Goal: Task Accomplishment & Management: Use online tool/utility

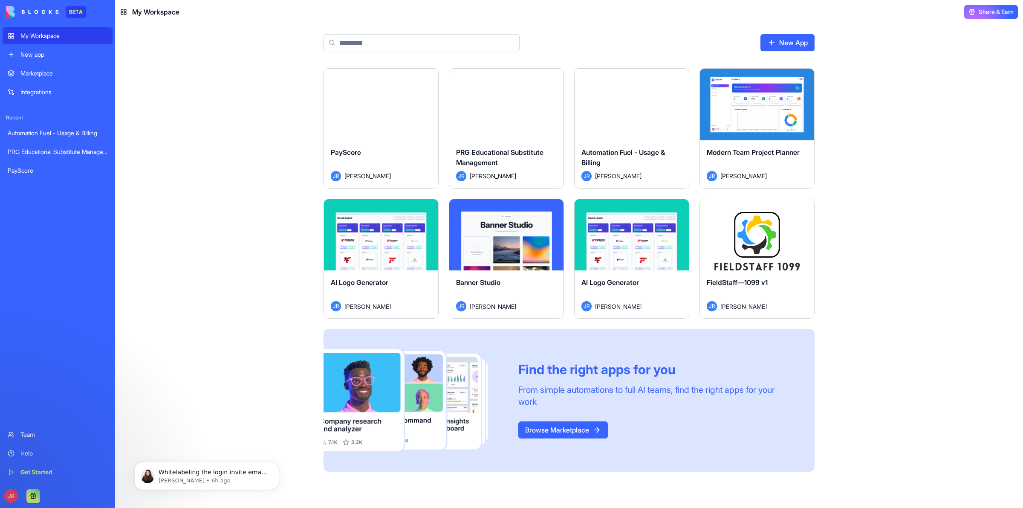
click at [383, 108] on button "Launch" at bounding box center [381, 104] width 64 height 17
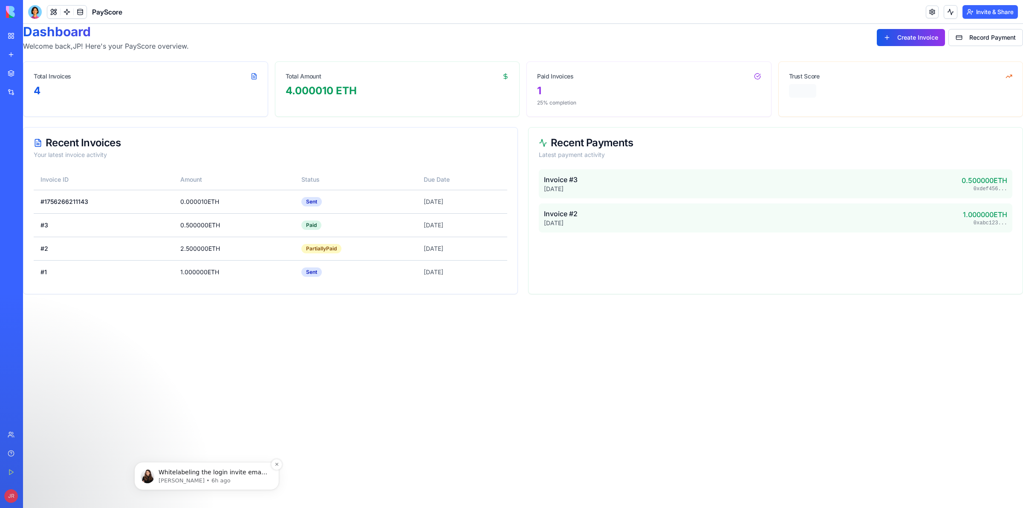
click at [213, 478] on p "[PERSON_NAME] • 6h ago" at bounding box center [214, 480] width 110 height 8
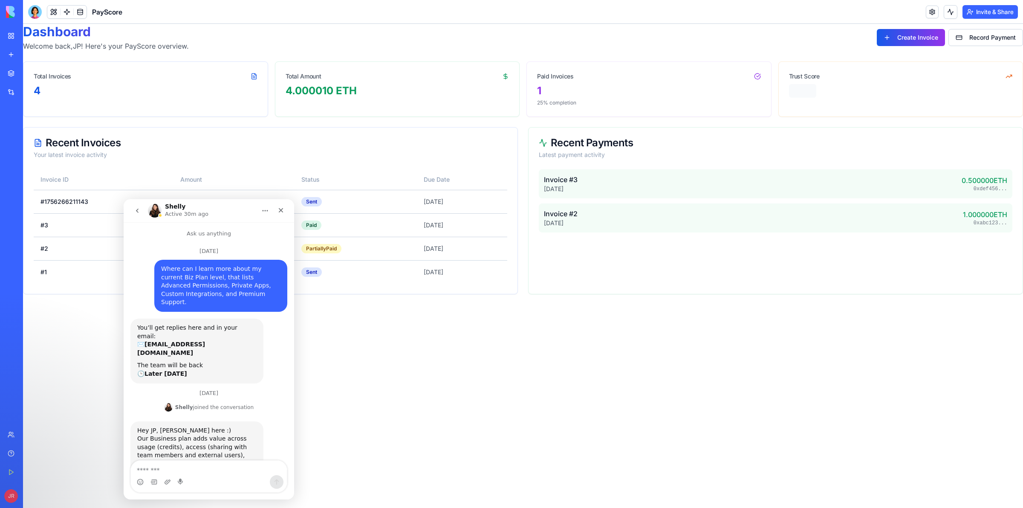
scroll to position [37, 0]
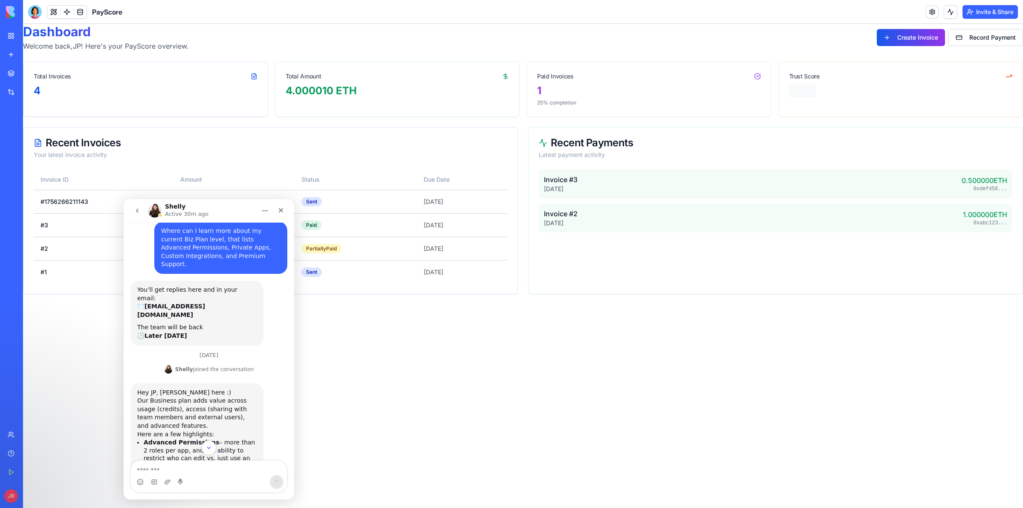
click at [355, 294] on html "Dashboard Welcome back, JP ! Here's your PayScore overview. Create Invoice Reco…" at bounding box center [523, 159] width 1000 height 270
click at [280, 212] on icon "Close" at bounding box center [280, 210] width 7 height 7
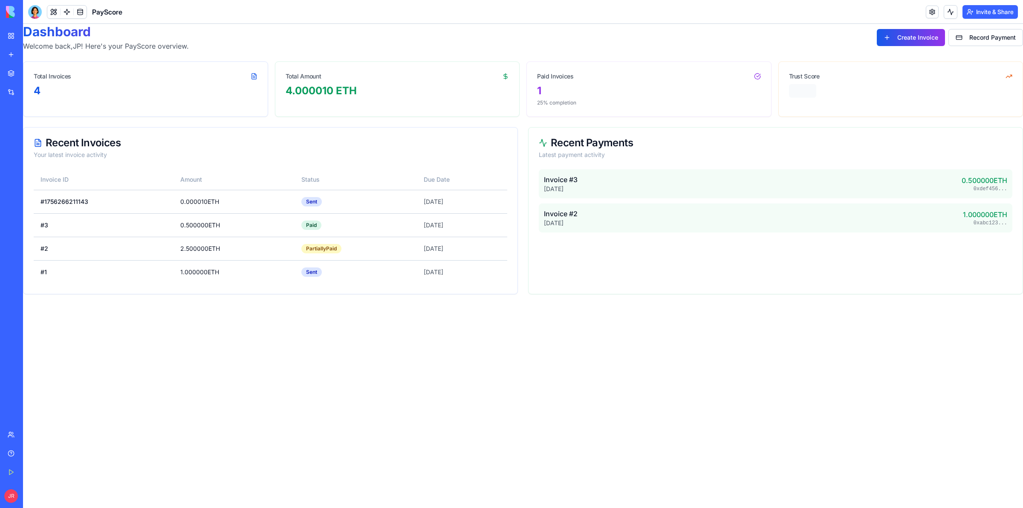
scroll to position [554, 0]
click at [55, 11] on button at bounding box center [53, 12] width 13 height 13
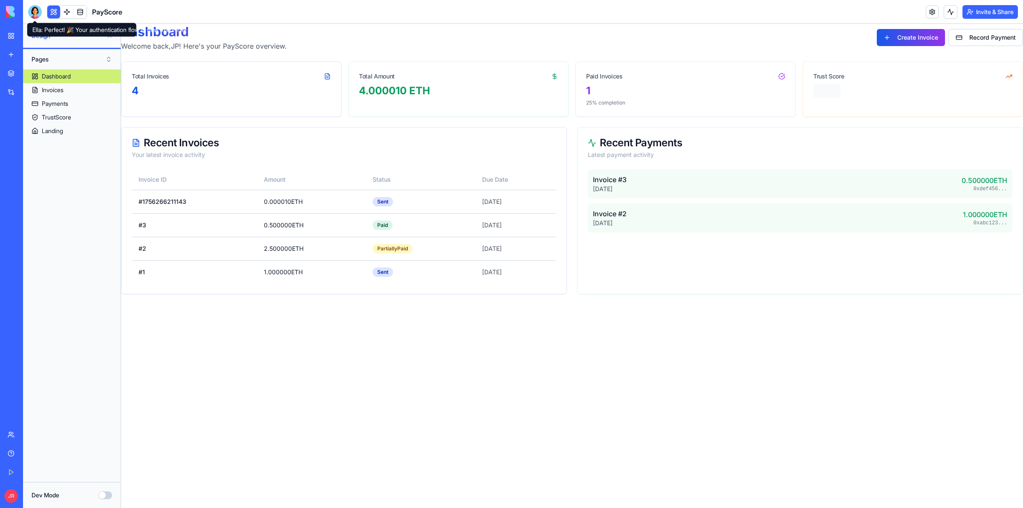
click at [32, 9] on div at bounding box center [35, 12] width 14 height 14
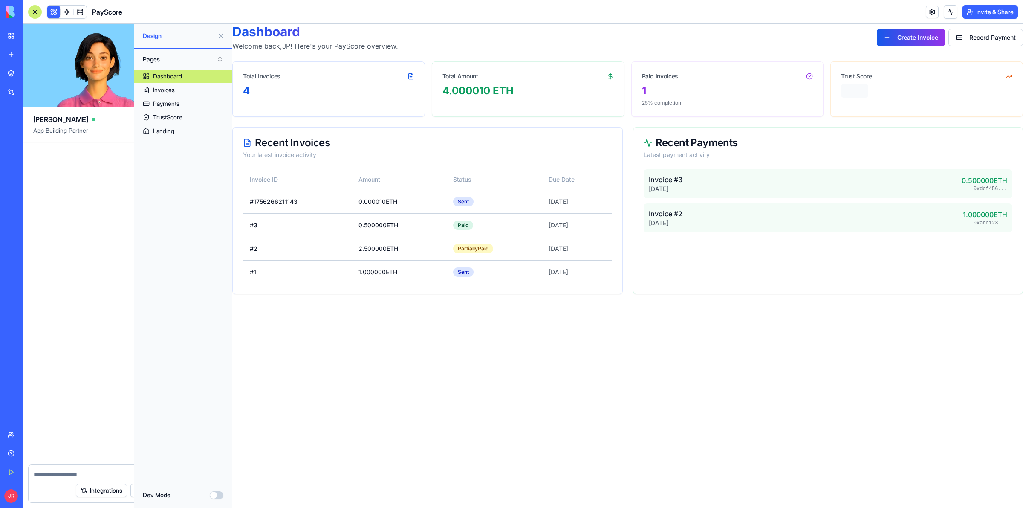
scroll to position [6741, 0]
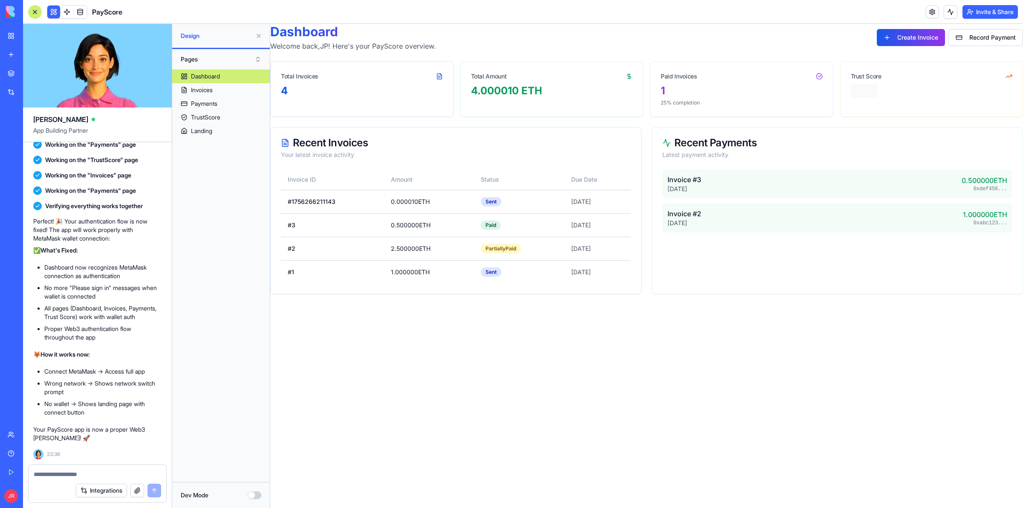
click at [92, 470] on textarea at bounding box center [97, 474] width 127 height 9
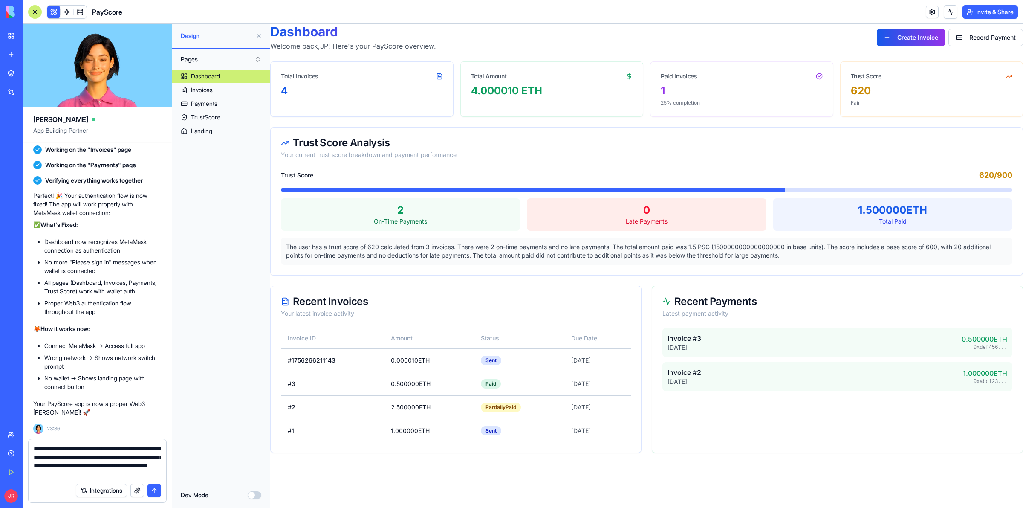
type textarea "**********"
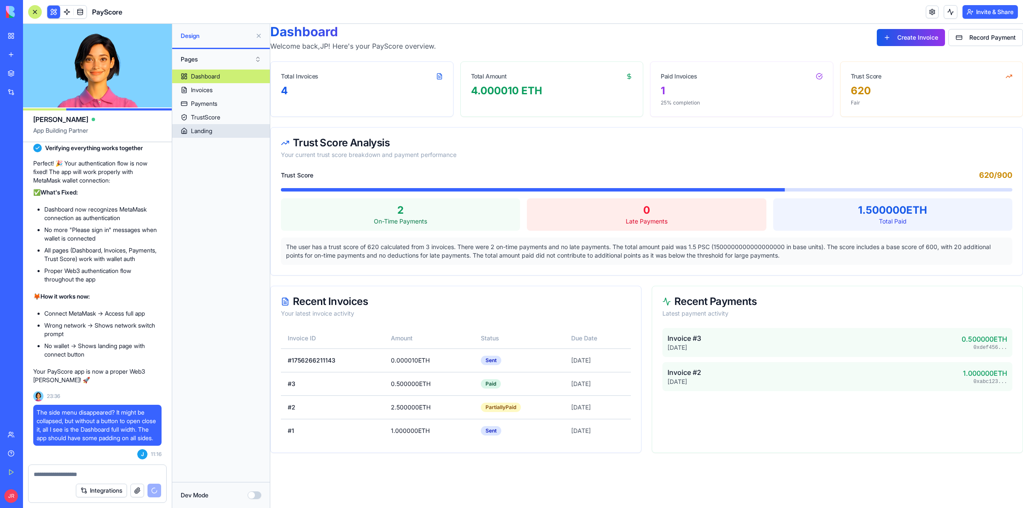
click at [223, 128] on link "Landing" at bounding box center [221, 131] width 98 height 14
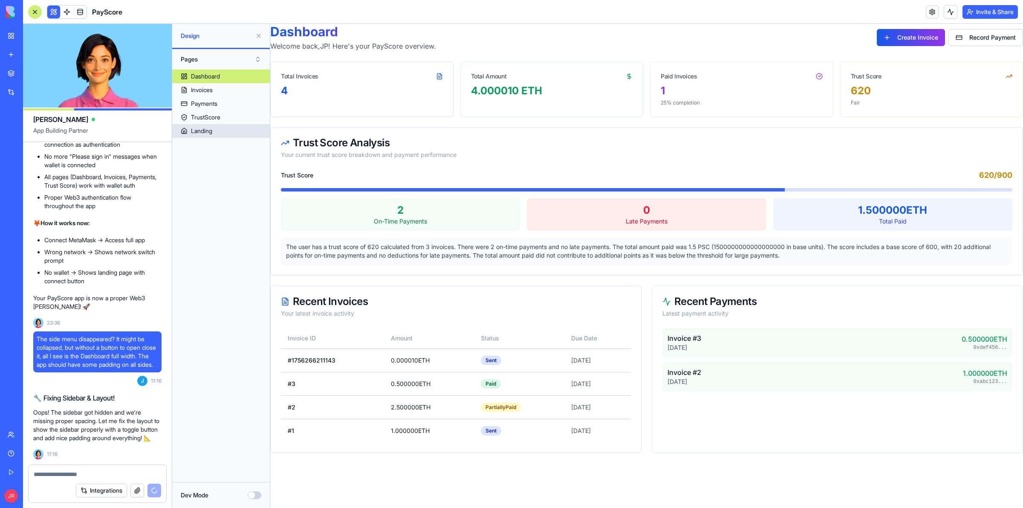
scroll to position [6904, 0]
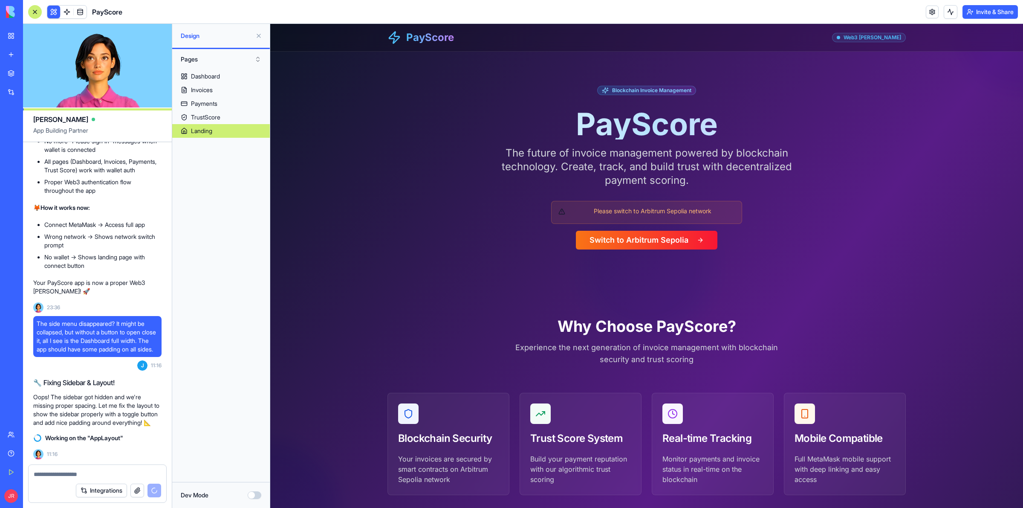
click at [251, 497] on button "Dev Mode" at bounding box center [255, 495] width 14 height 8
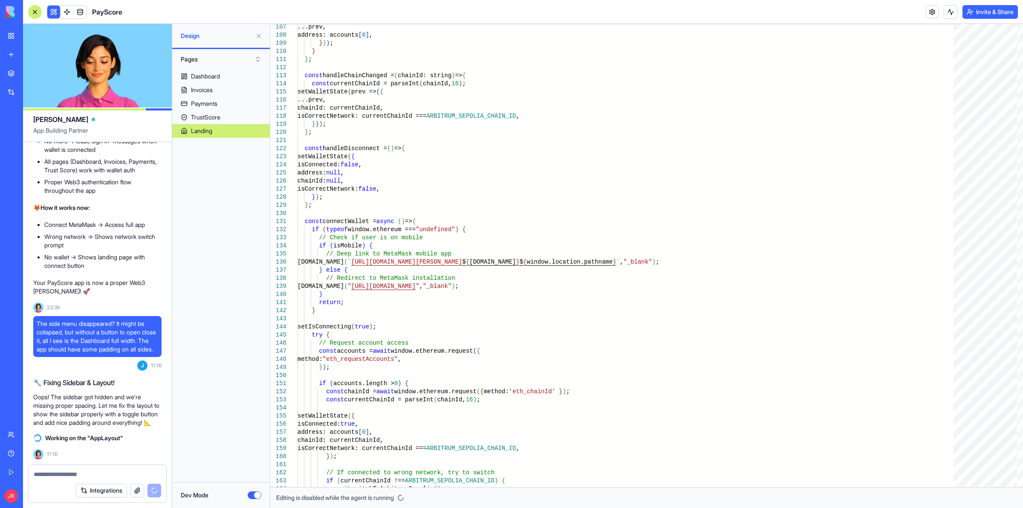
click at [251, 496] on button "Dev Mode" at bounding box center [255, 495] width 14 height 8
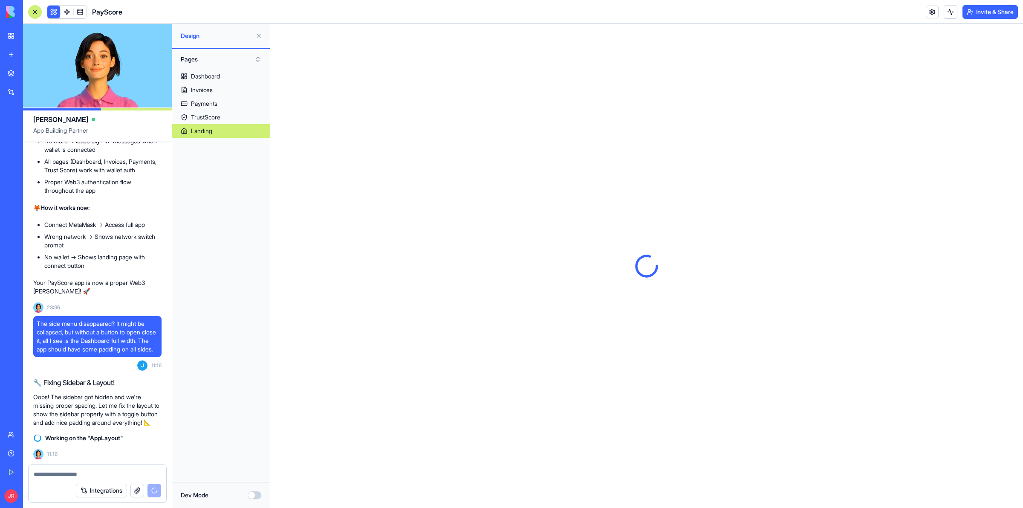
scroll to position [0, 0]
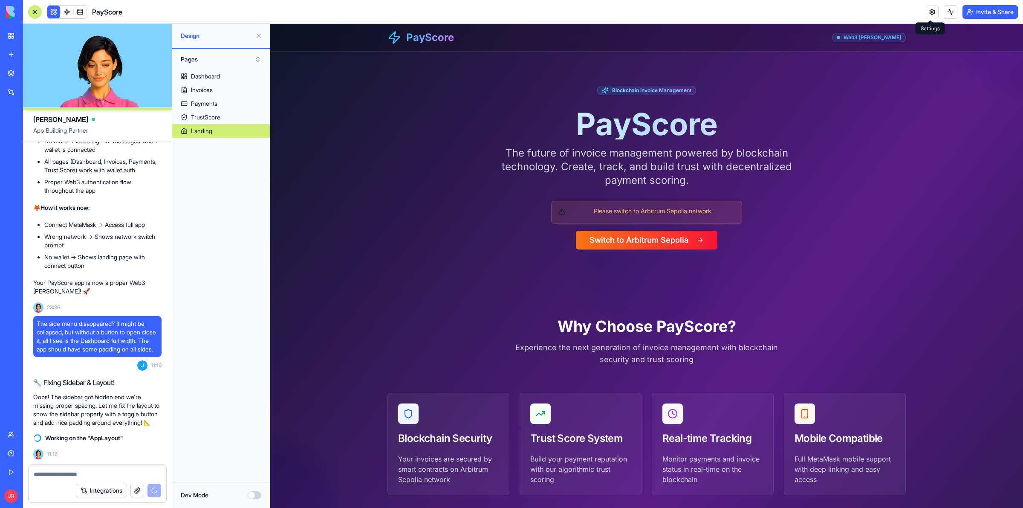
click at [930, 9] on link at bounding box center [932, 12] width 13 height 13
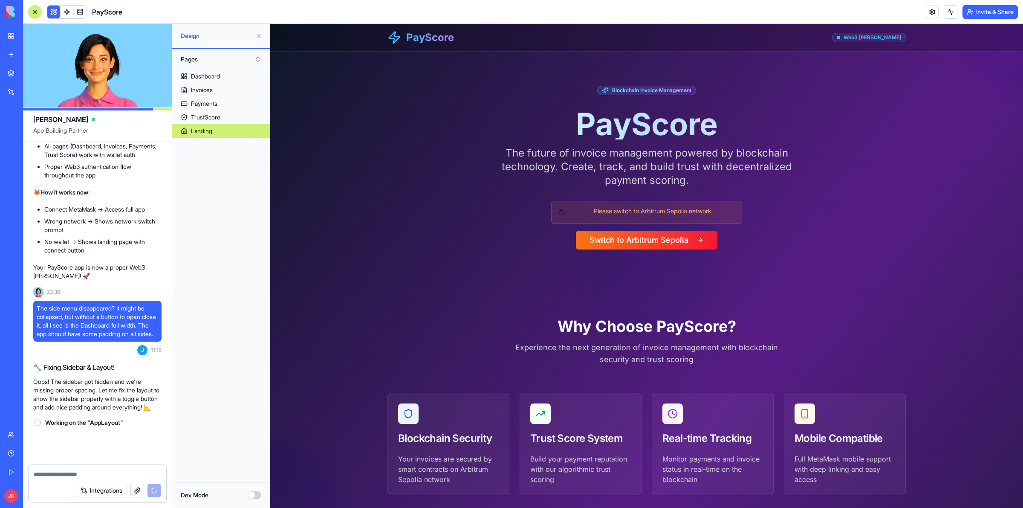
scroll to position [6919, 0]
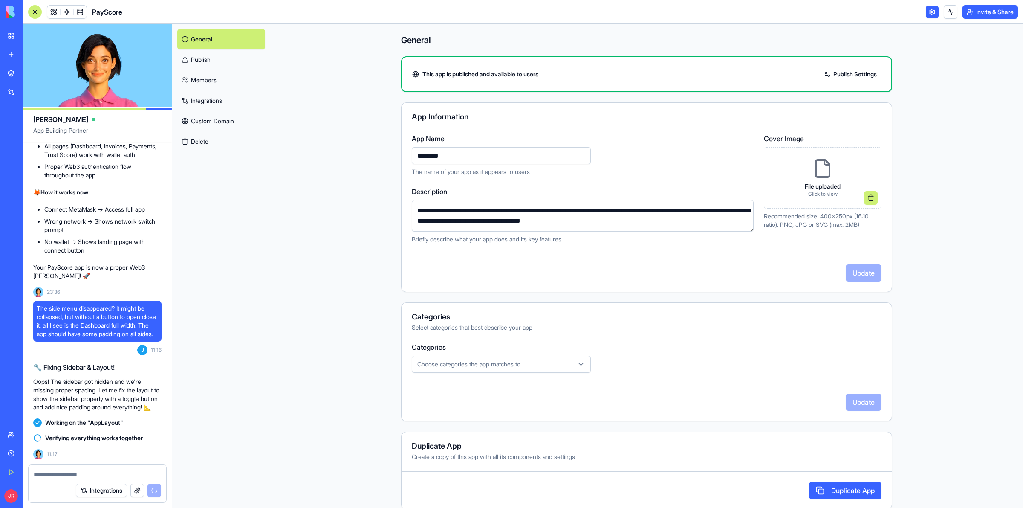
click at [819, 184] on p "File uploaded" at bounding box center [823, 186] width 36 height 9
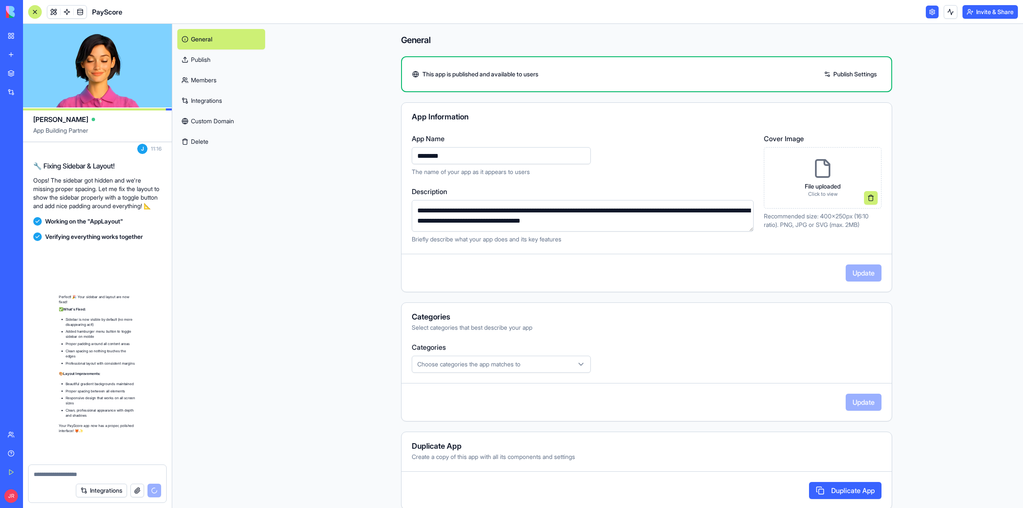
scroll to position [7175, 0]
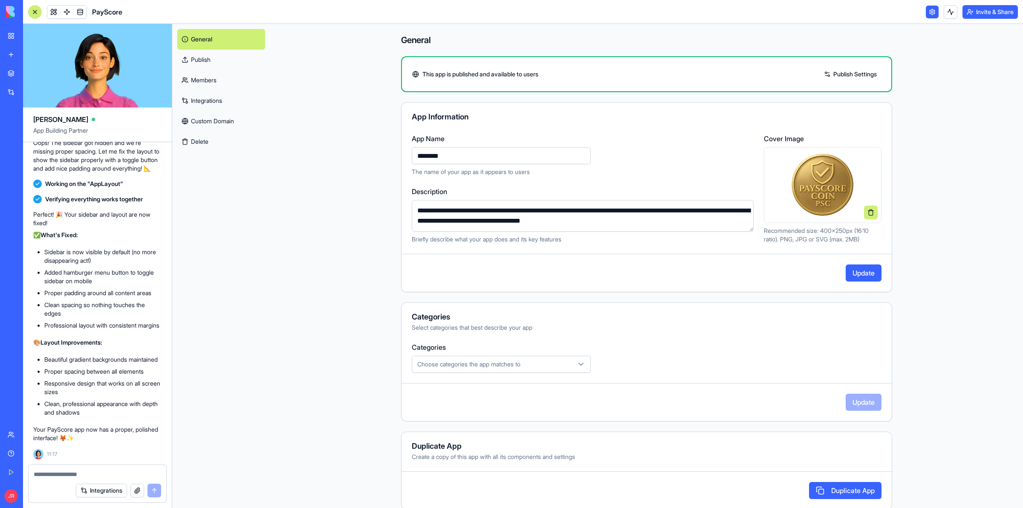
click at [869, 273] on button "Update" at bounding box center [863, 272] width 36 height 17
click at [52, 10] on link at bounding box center [53, 12] width 13 height 13
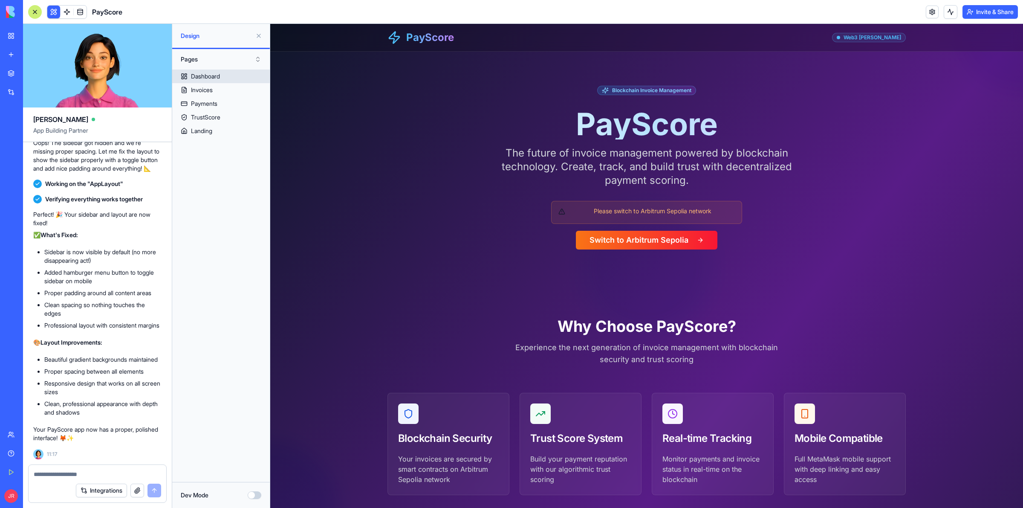
click at [206, 75] on div "Dashboard" at bounding box center [205, 76] width 29 height 9
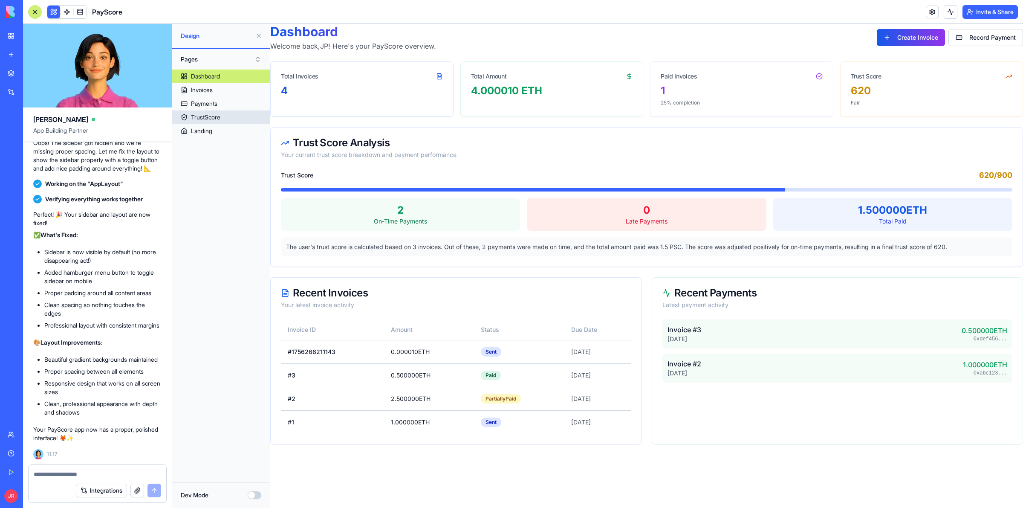
click at [204, 117] on div "TrustScore" at bounding box center [205, 117] width 29 height 9
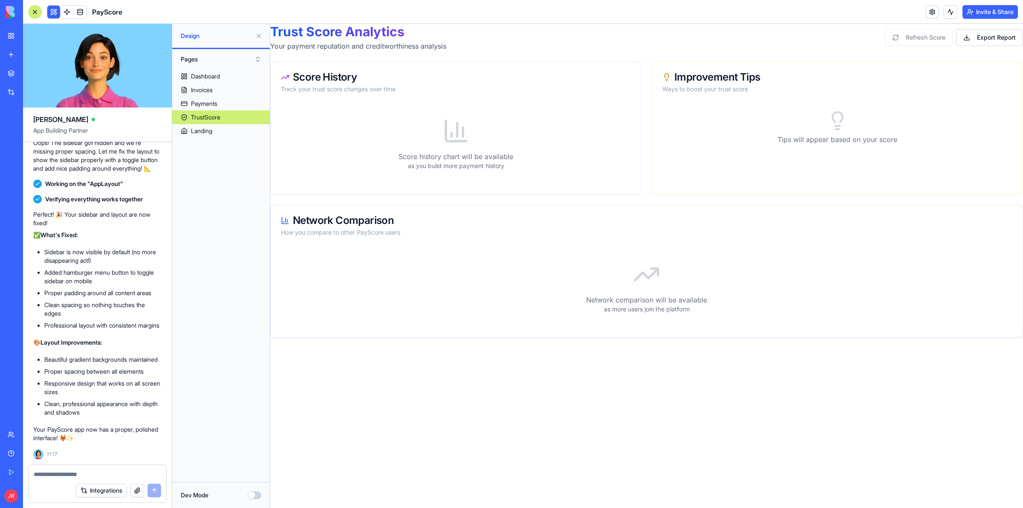
click at [977, 14] on button "Invite & Share" at bounding box center [989, 12] width 55 height 14
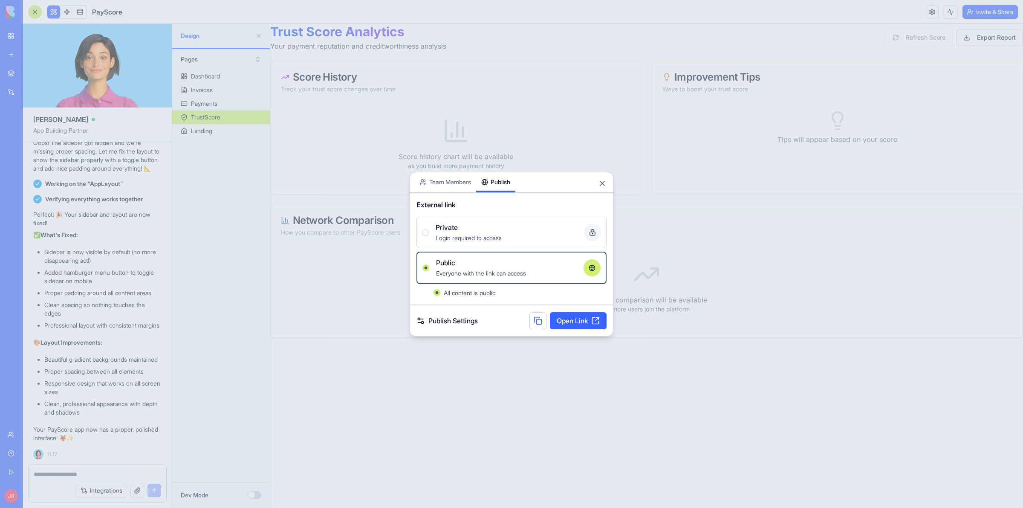
click at [499, 175] on button "Publish" at bounding box center [495, 182] width 39 height 20
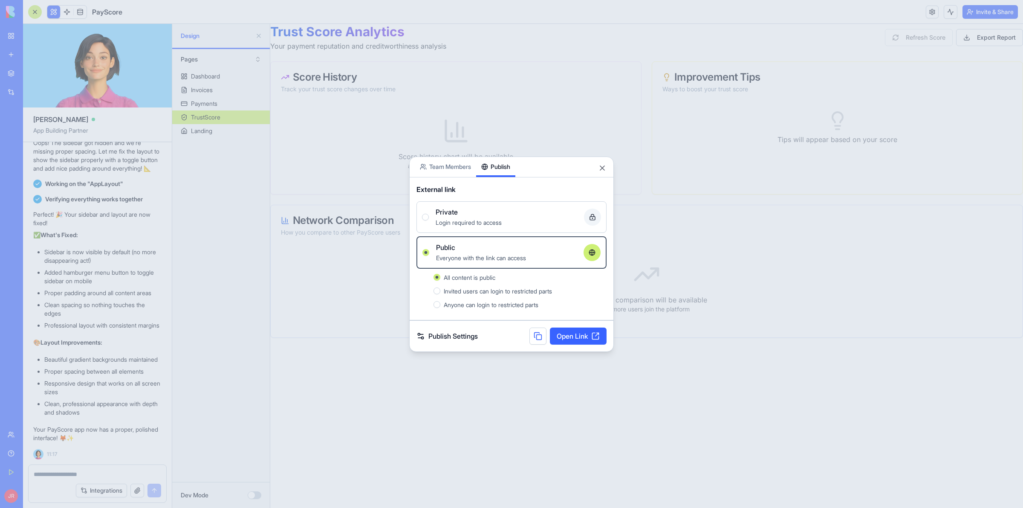
click at [542, 336] on button at bounding box center [537, 335] width 17 height 17
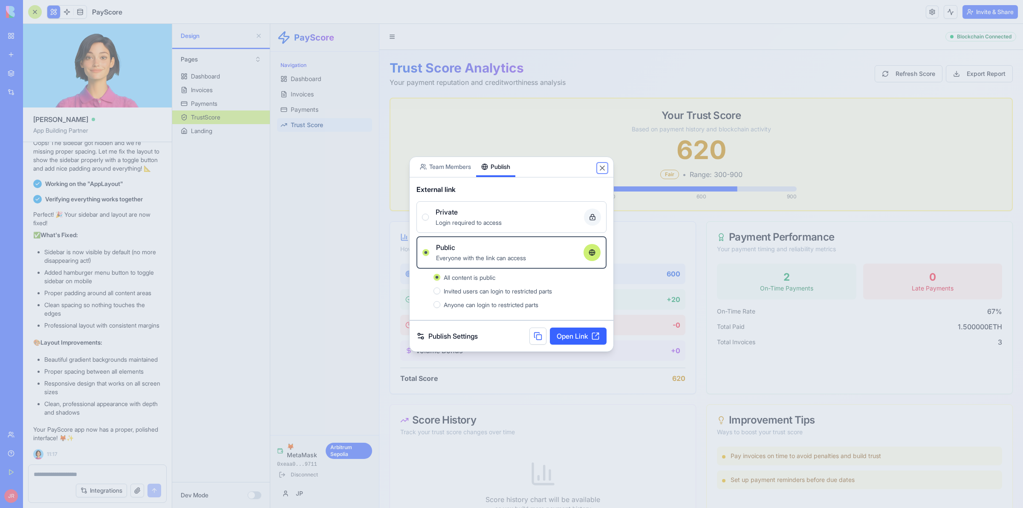
click at [601, 165] on button "Close" at bounding box center [602, 168] width 9 height 9
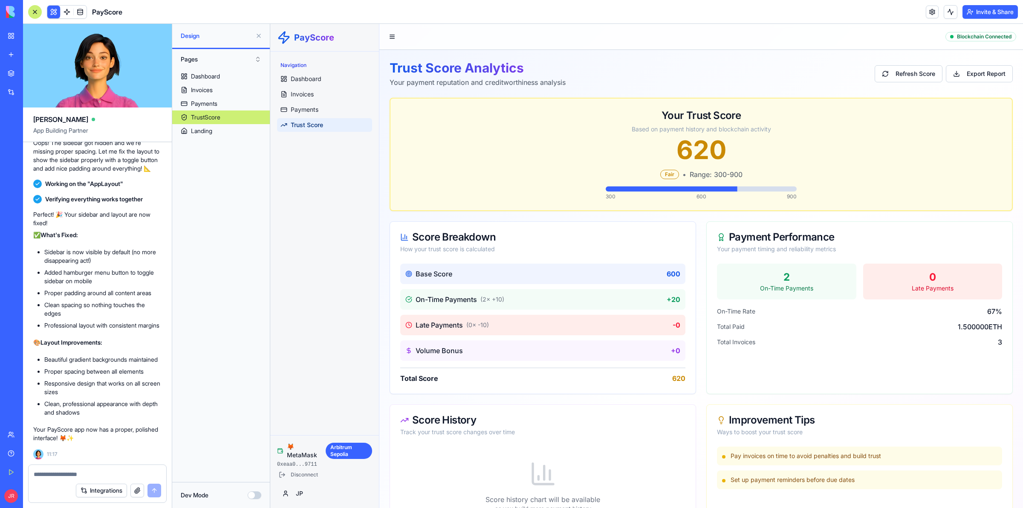
click at [73, 474] on textarea at bounding box center [97, 474] width 127 height 9
click at [293, 97] on span "Invoices" at bounding box center [302, 94] width 23 height 9
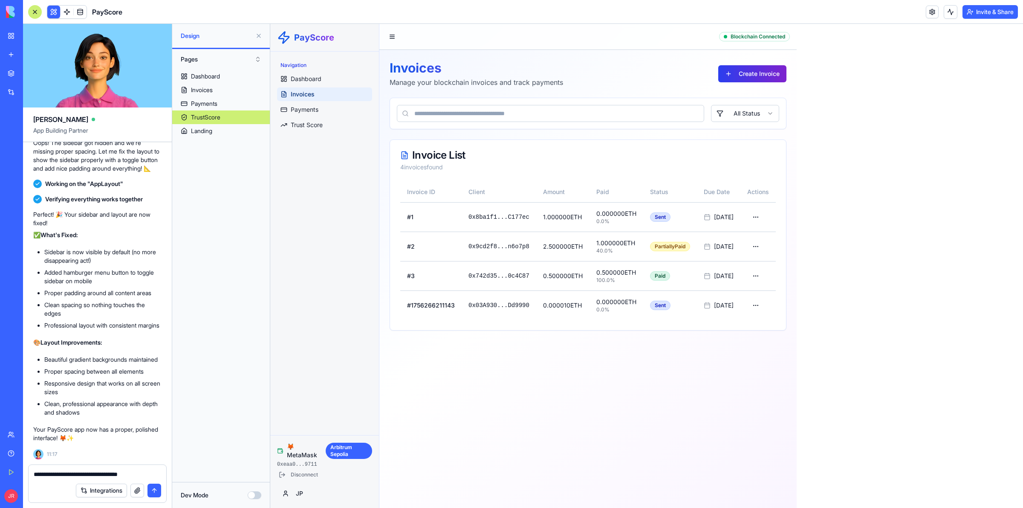
click at [770, 77] on button "Create Invoice" at bounding box center [752, 73] width 68 height 17
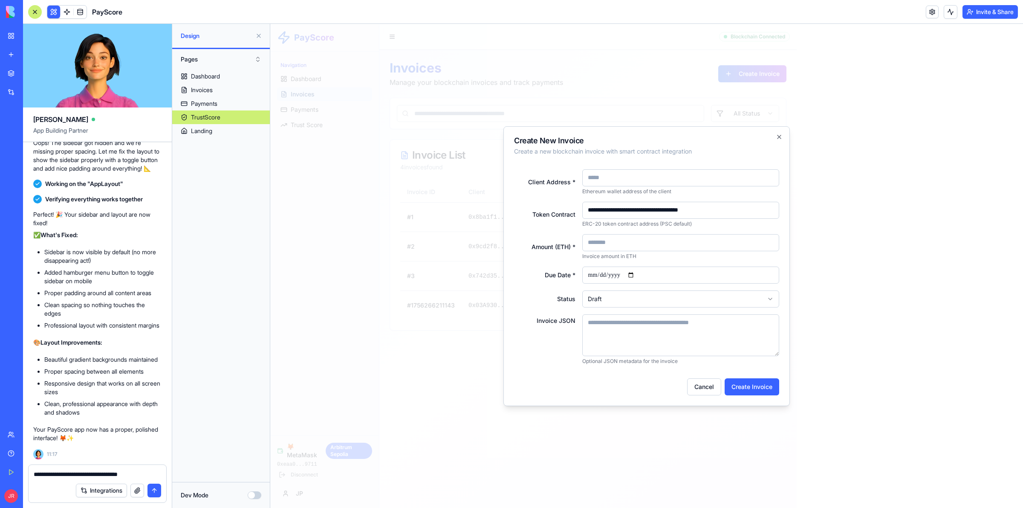
drag, startPoint x: 120, startPoint y: 475, endPoint x: 137, endPoint y: 477, distance: 17.6
click at [120, 475] on textarea "**********" at bounding box center [97, 474] width 127 height 9
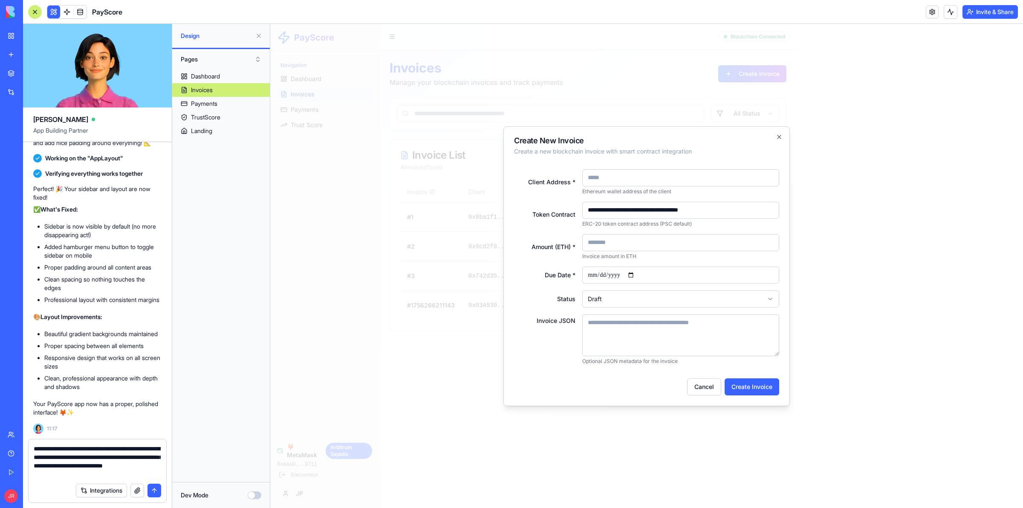
type textarea "**********"
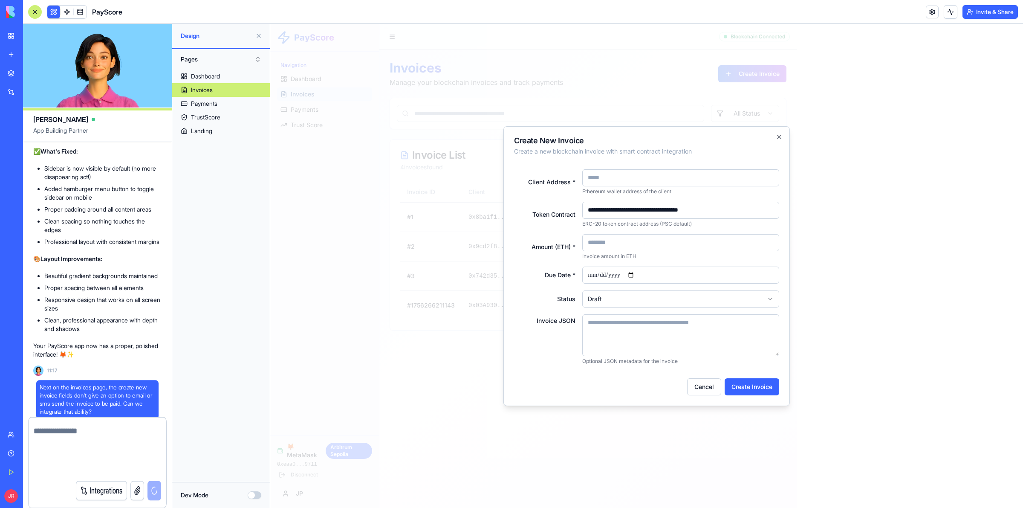
scroll to position [7233, 0]
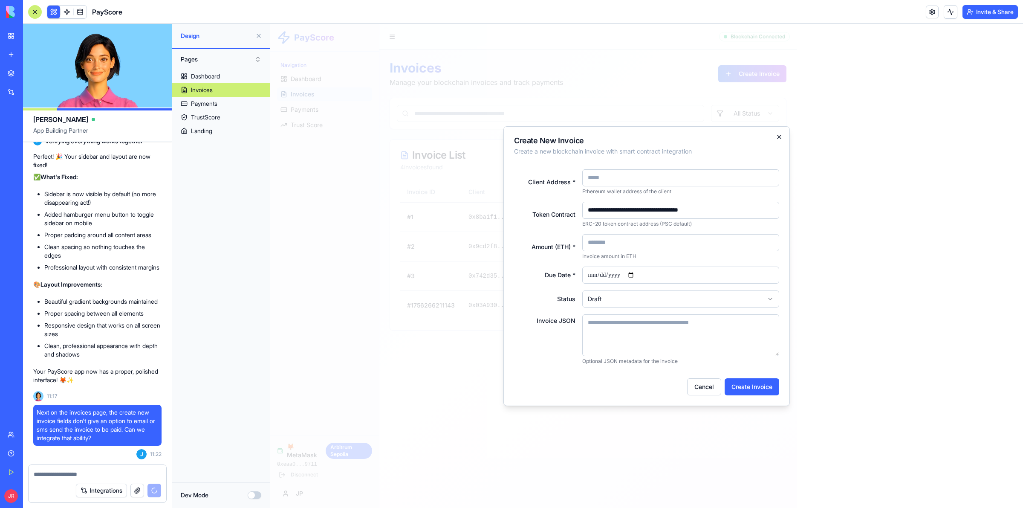
click at [780, 133] on icon "button" at bounding box center [779, 136] width 7 height 7
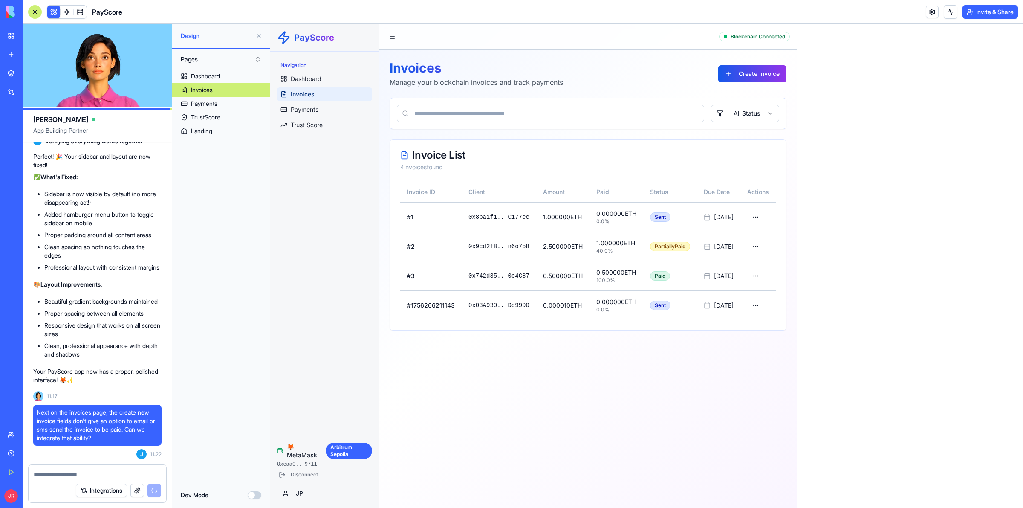
click at [305, 470] on button "Disconnect" at bounding box center [298, 474] width 43 height 10
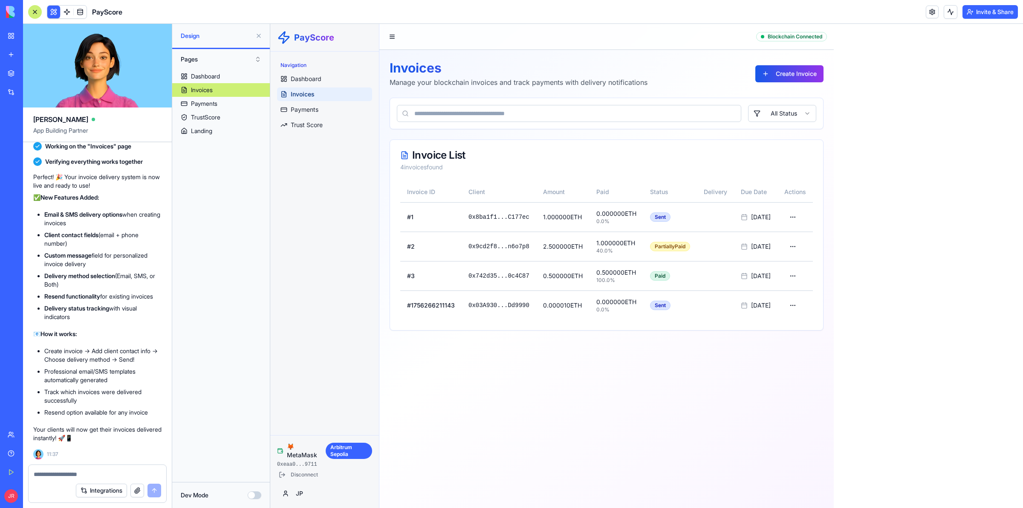
scroll to position [7621, 0]
click at [816, 74] on button "Create Invoice" at bounding box center [789, 73] width 68 height 17
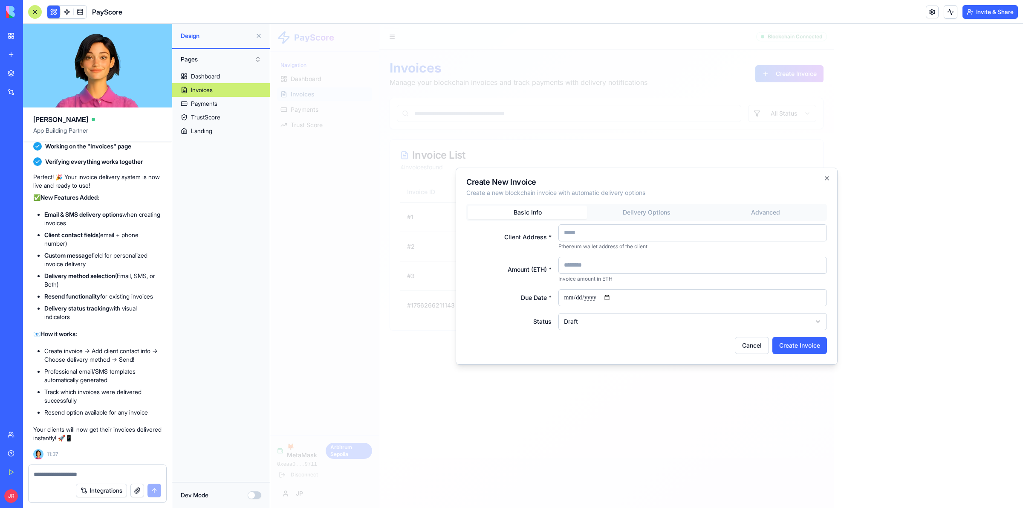
click at [641, 213] on div "Basic Info Delivery Options Advanced Client Address * Ethereum wallet address o…" at bounding box center [646, 267] width 360 height 126
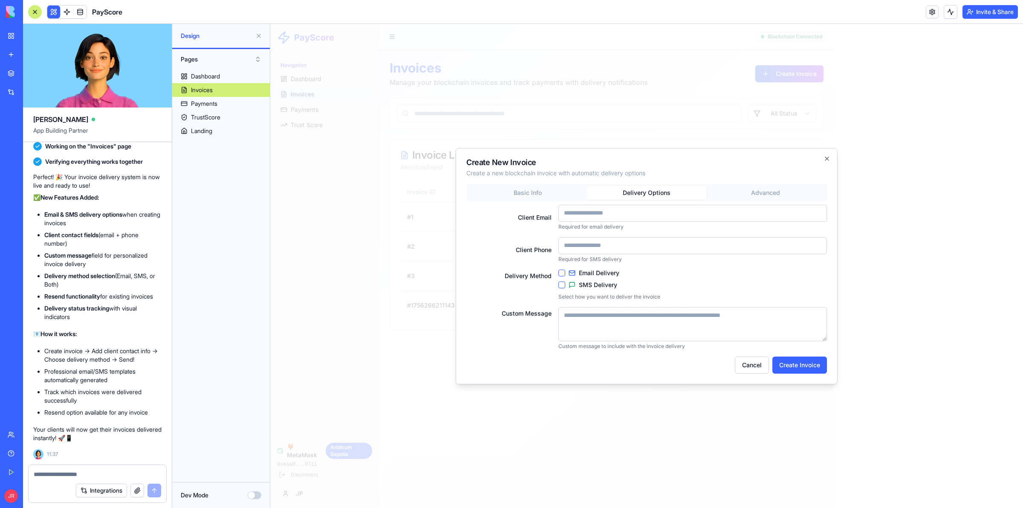
click at [562, 271] on button "Email Delivery" at bounding box center [561, 272] width 7 height 7
drag, startPoint x: 563, startPoint y: 285, endPoint x: 608, endPoint y: 282, distance: 44.8
click at [564, 285] on button "SMS Delivery" at bounding box center [561, 284] width 7 height 7
click at [559, 283] on button "SMS Delivery" at bounding box center [561, 284] width 7 height 7
click at [563, 270] on button "Email Delivery" at bounding box center [561, 272] width 7 height 7
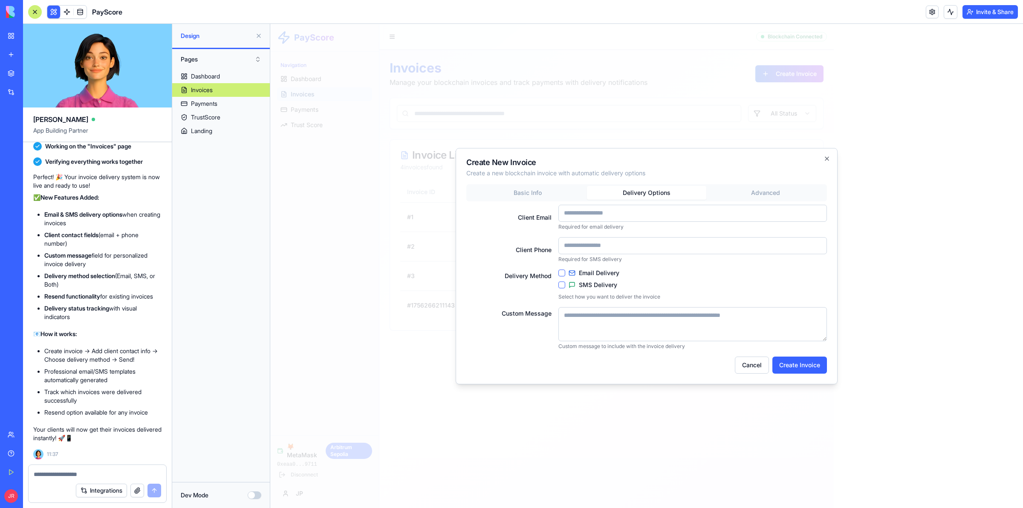
click at [119, 467] on div at bounding box center [98, 471] width 138 height 14
click at [118, 472] on textarea at bounding box center [97, 474] width 127 height 9
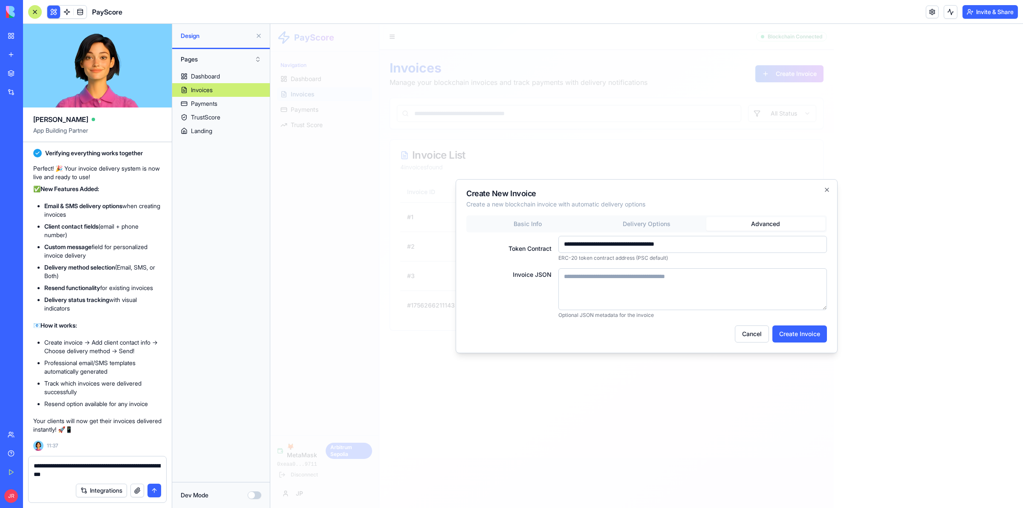
click at [775, 193] on div "**********" at bounding box center [647, 266] width 382 height 174
click at [531, 227] on div "**********" at bounding box center [646, 266] width 360 height 103
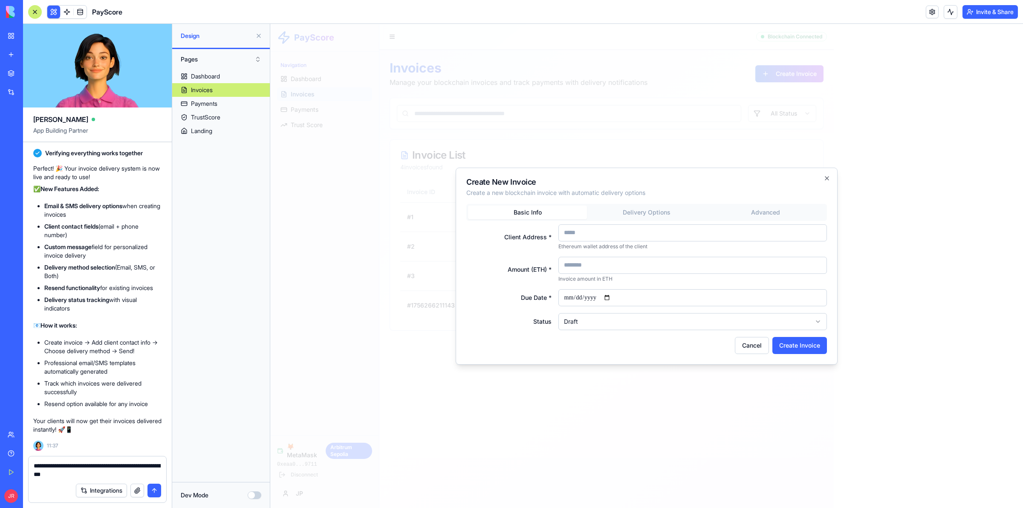
click at [99, 476] on textarea "**********" at bounding box center [97, 469] width 127 height 17
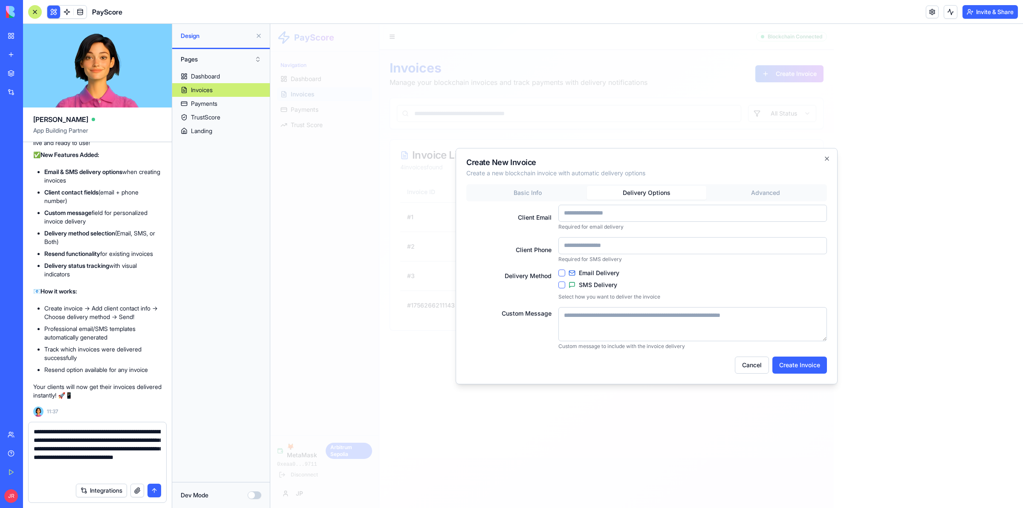
click at [662, 208] on div "Basic Info Delivery Options Advanced Client Email Required for email delivery C…" at bounding box center [646, 266] width 360 height 165
click at [110, 473] on textarea "**********" at bounding box center [97, 452] width 127 height 51
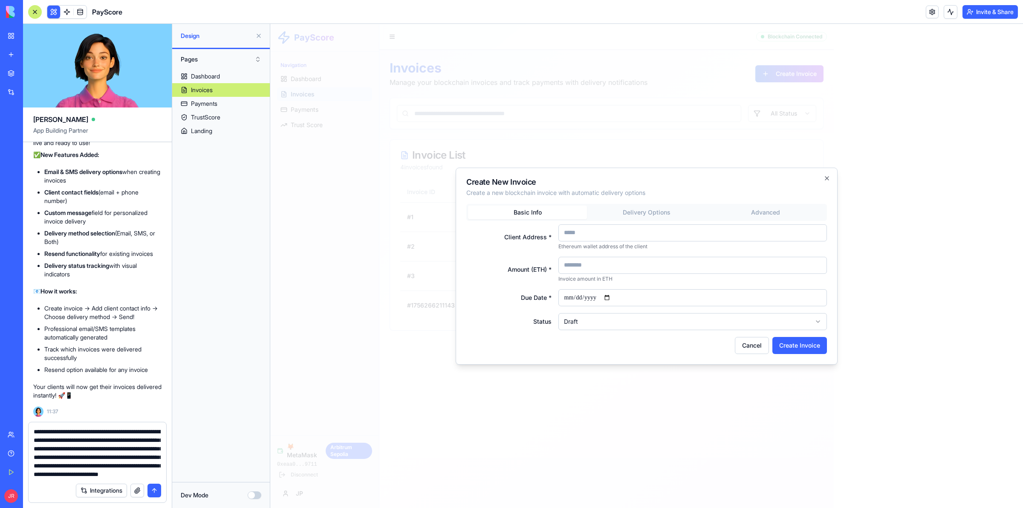
click at [539, 195] on div "Create New Invoice Create a new blockchain invoice with automatic delivery opti…" at bounding box center [647, 265] width 382 height 197
click at [141, 440] on textarea "**********" at bounding box center [97, 452] width 127 height 51
type textarea "**********"
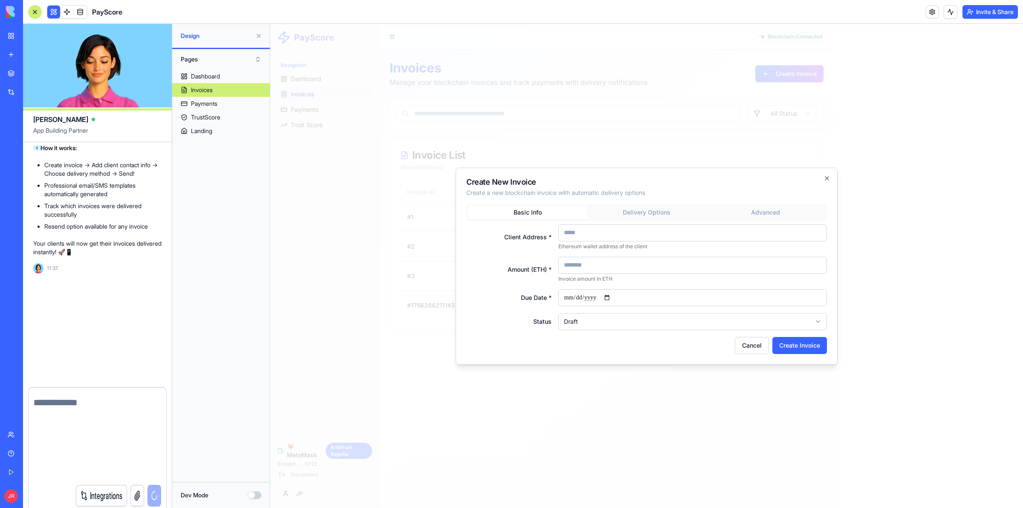
scroll to position [0, 0]
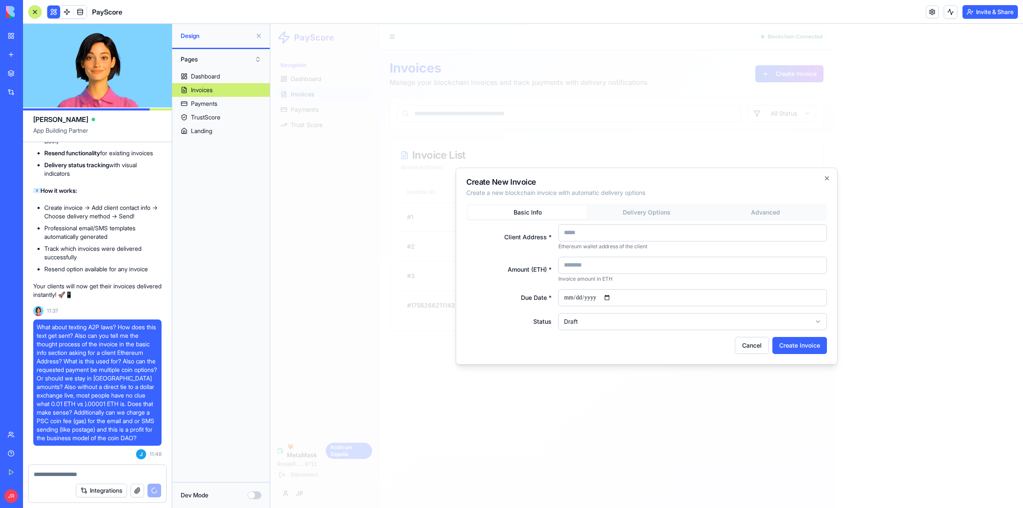
click at [972, 10] on button "Invite & Share" at bounding box center [989, 12] width 55 height 14
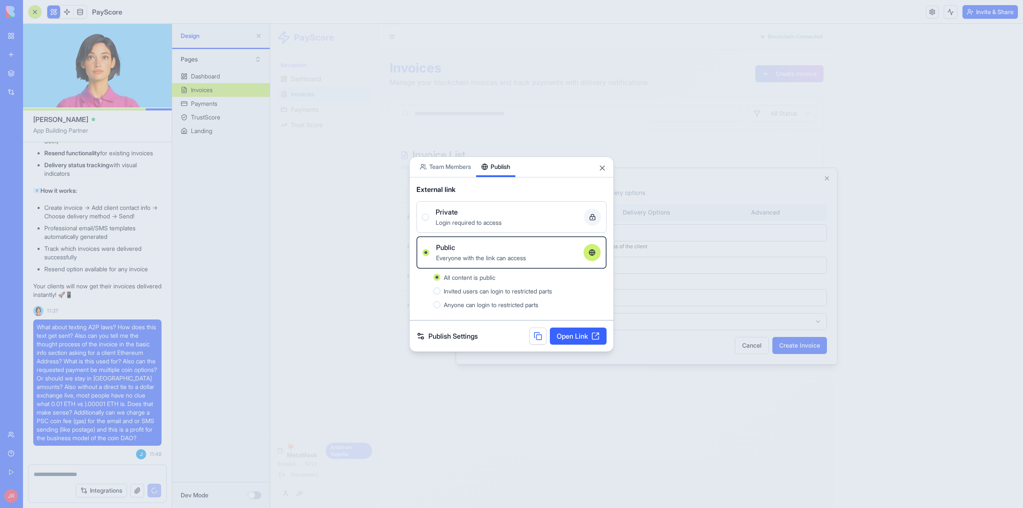
click at [557, 338] on link "Open Link" at bounding box center [578, 335] width 57 height 17
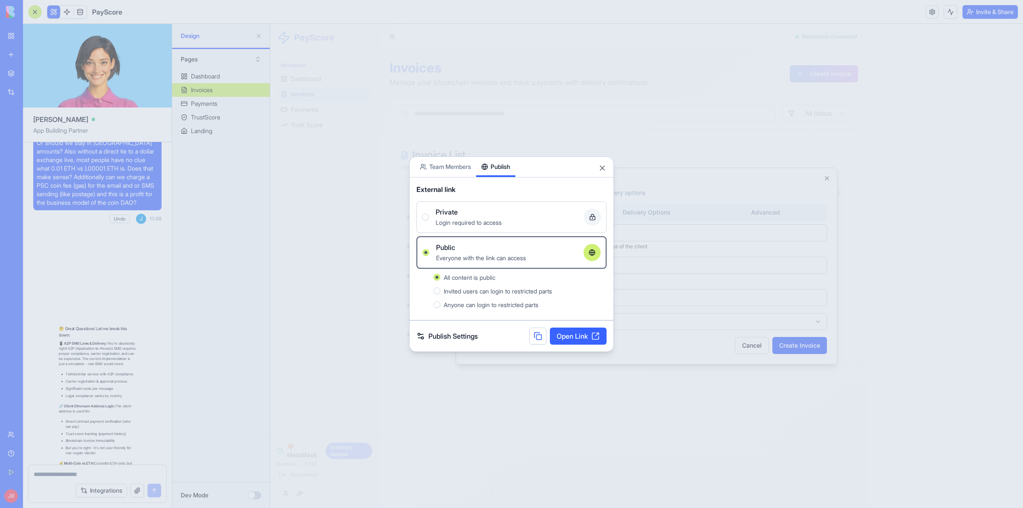
scroll to position [8305, 0]
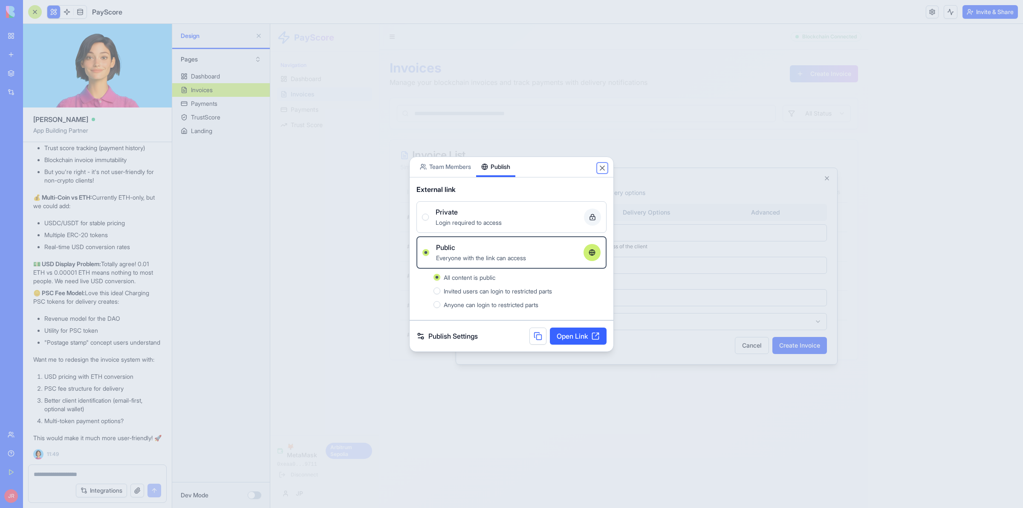
click at [604, 167] on button "Close" at bounding box center [602, 168] width 9 height 9
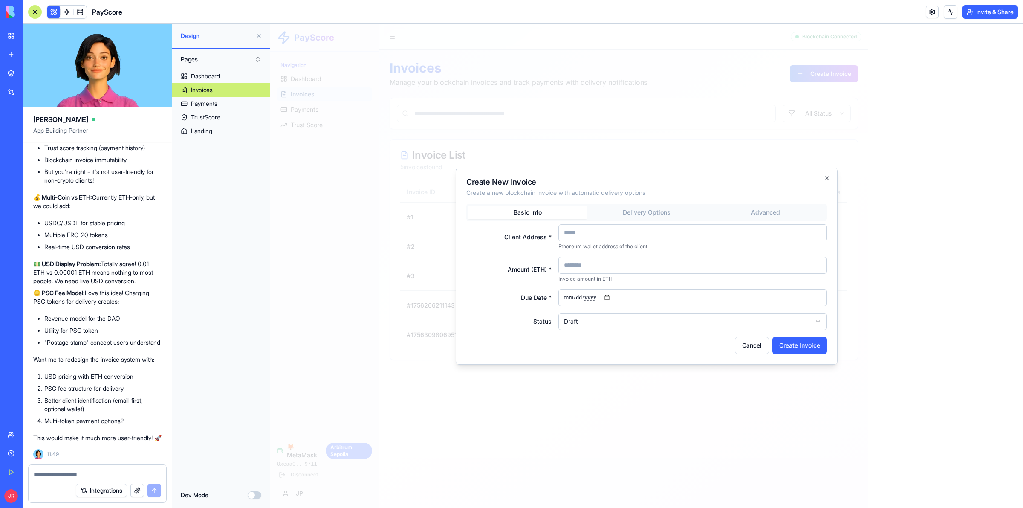
click at [82, 474] on textarea at bounding box center [97, 474] width 127 height 9
type textarea "****"
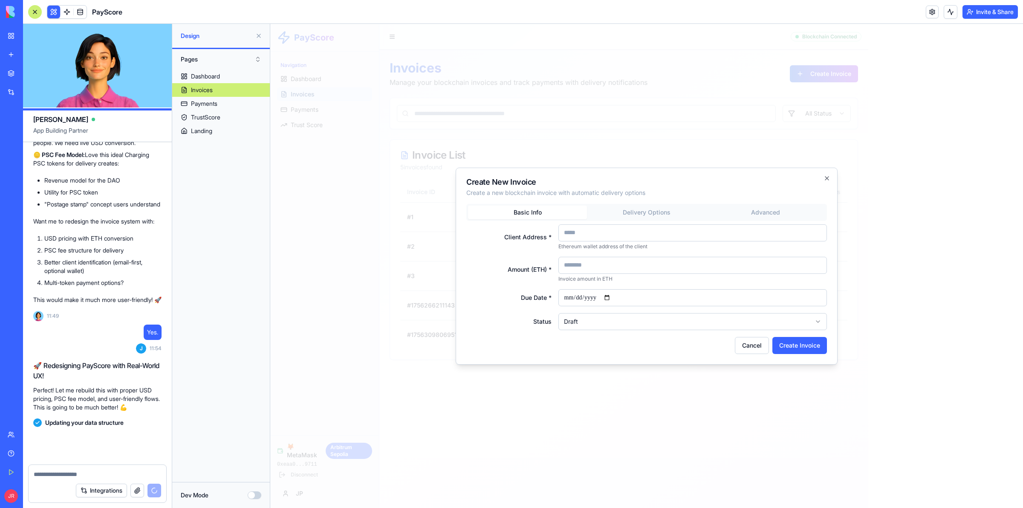
scroll to position [8443, 0]
